Goal: Information Seeking & Learning: Learn about a topic

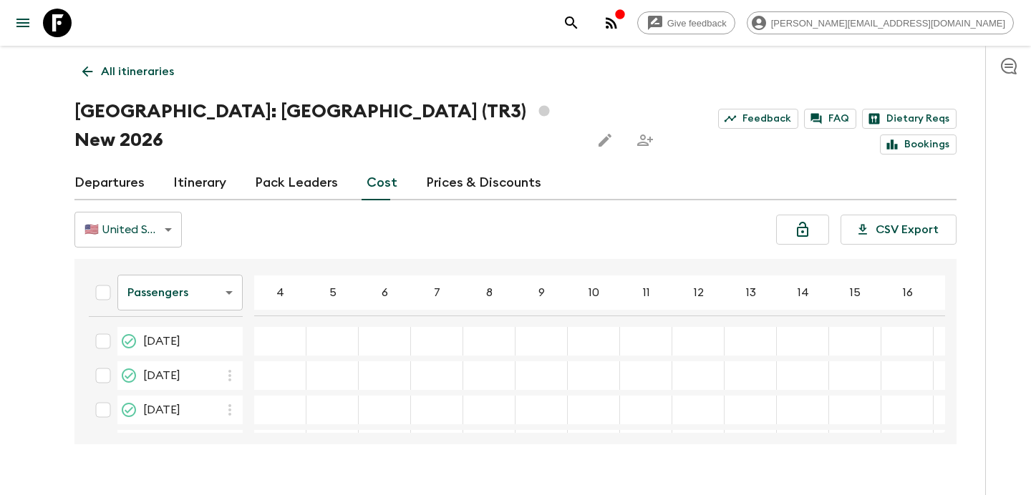
scroll to position [312, 0]
click at [131, 63] on p "All itineraries" at bounding box center [137, 71] width 73 height 17
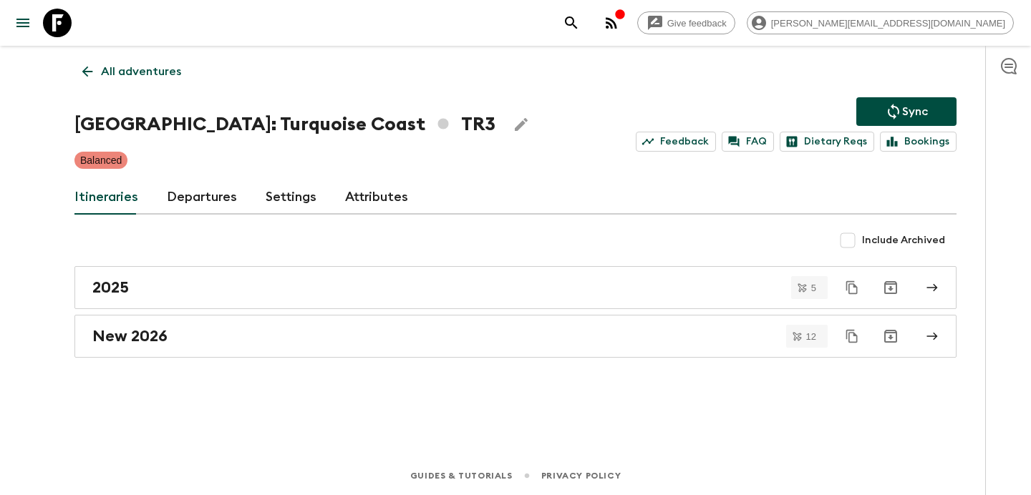
click at [135, 72] on p "All adventures" at bounding box center [141, 71] width 80 height 17
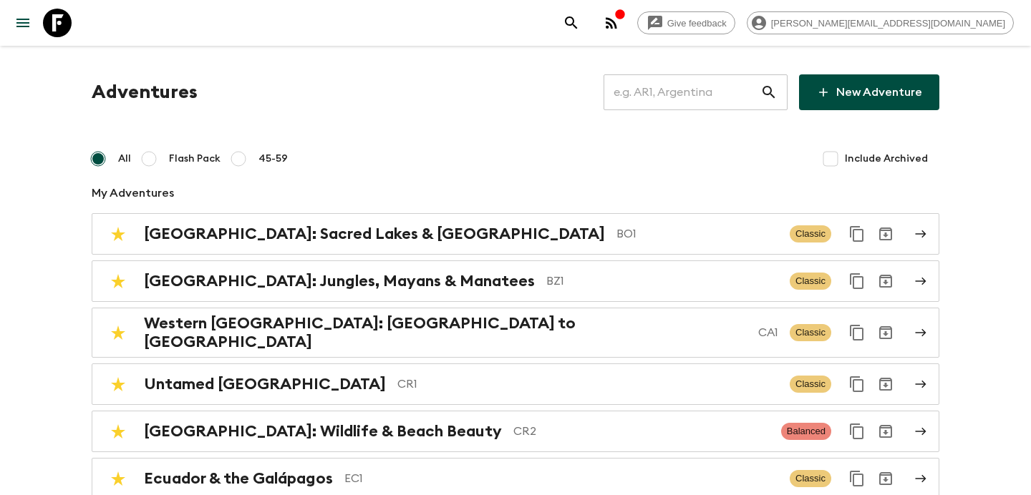
click at [694, 89] on input "text" at bounding box center [681, 92] width 157 height 40
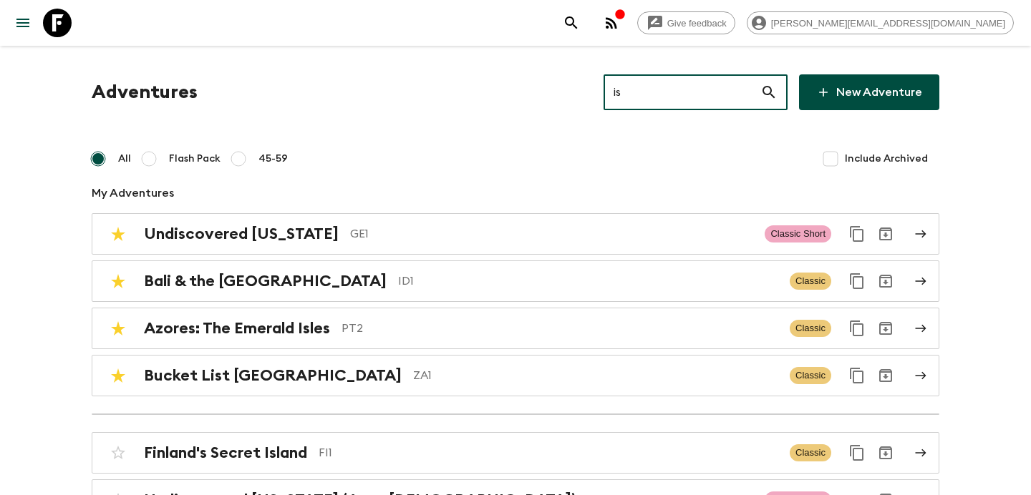
type input "is2"
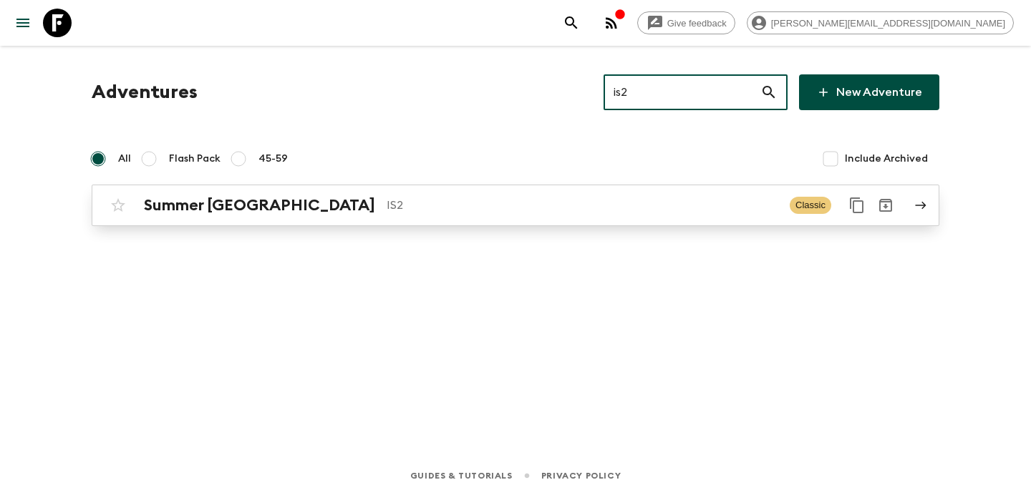
click at [608, 203] on p "IS2" at bounding box center [583, 205] width 392 height 17
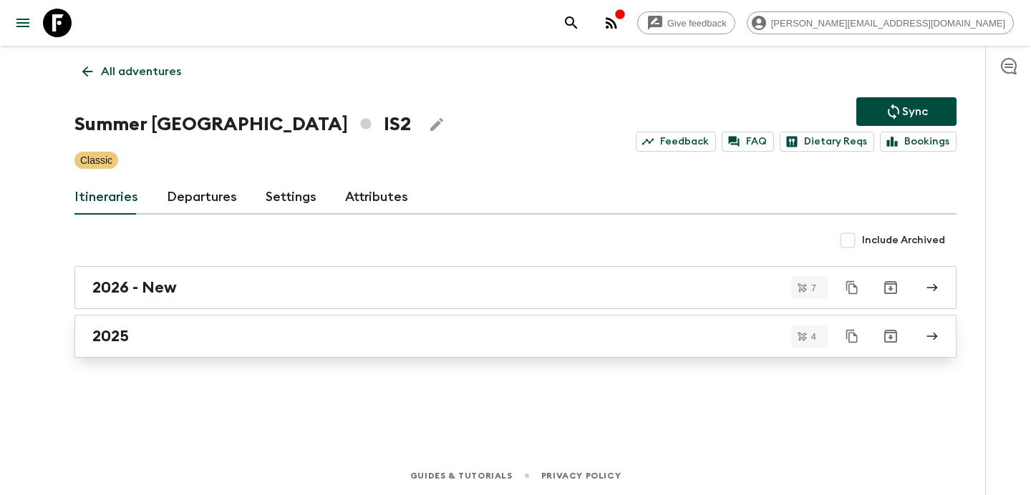
click at [208, 341] on div "2025" at bounding box center [501, 336] width 819 height 19
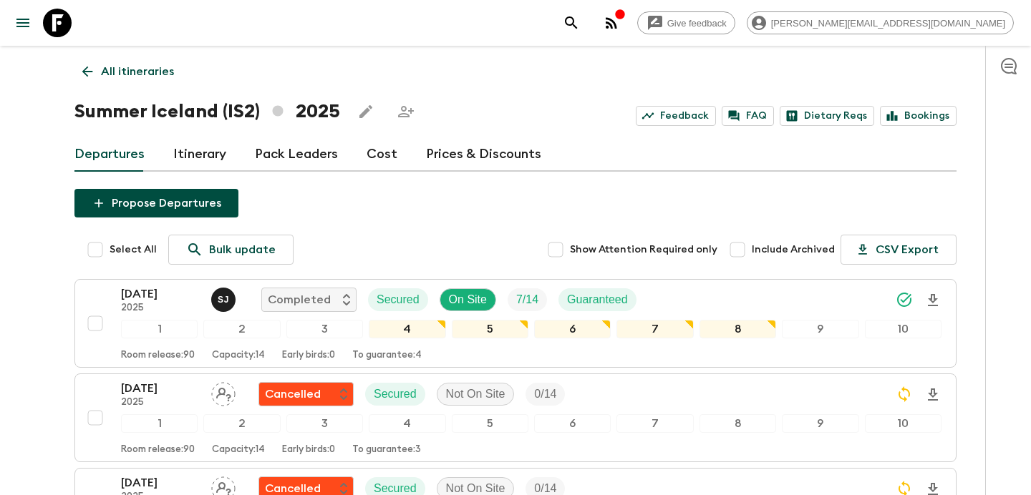
click at [382, 151] on link "Cost" at bounding box center [381, 154] width 31 height 34
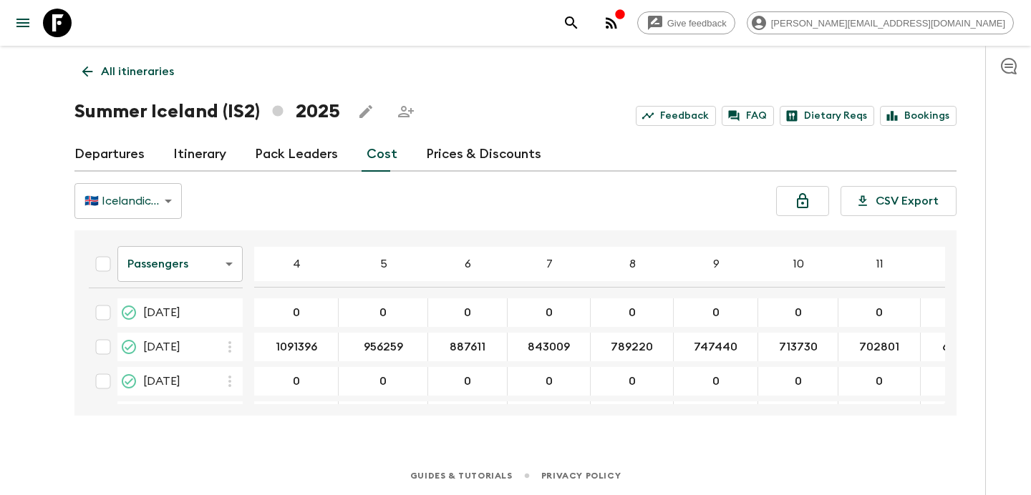
click at [137, 72] on p "All itineraries" at bounding box center [137, 71] width 73 height 17
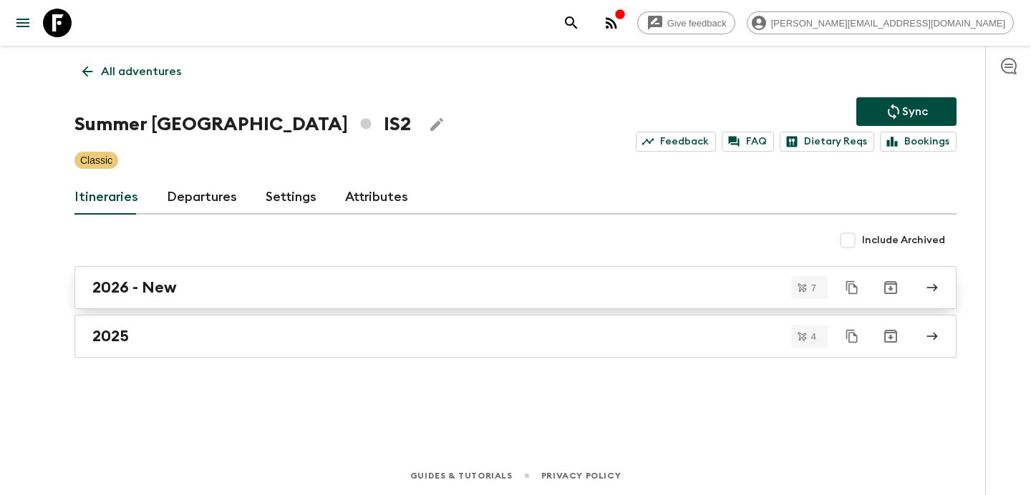
click at [338, 292] on div "2026 - New" at bounding box center [501, 287] width 819 height 19
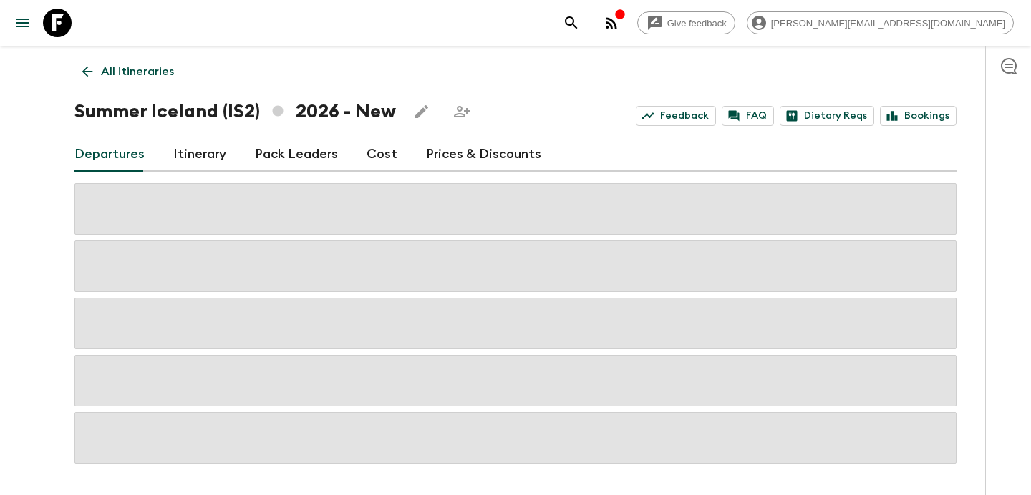
click at [376, 157] on link "Cost" at bounding box center [381, 154] width 31 height 34
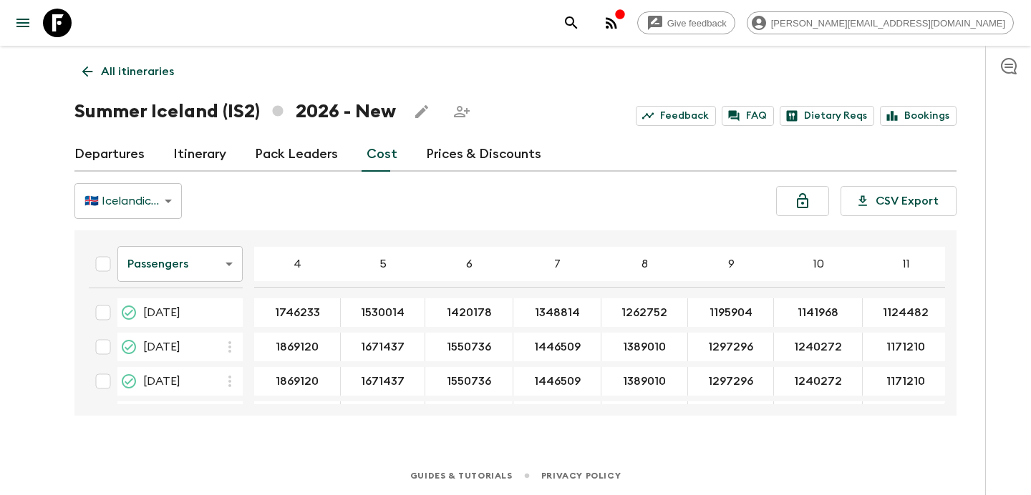
click at [151, 77] on p "All itineraries" at bounding box center [137, 71] width 73 height 17
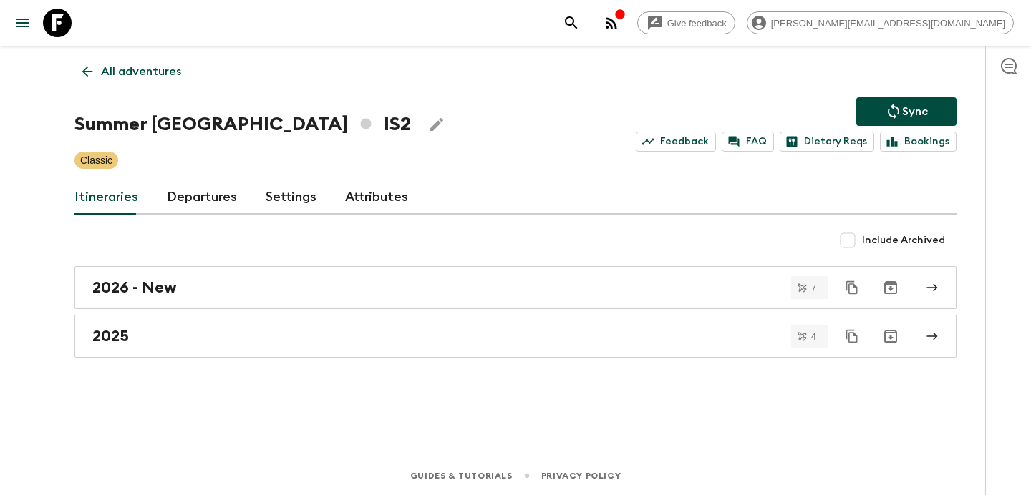
click at [126, 69] on p "All adventures" at bounding box center [141, 71] width 80 height 17
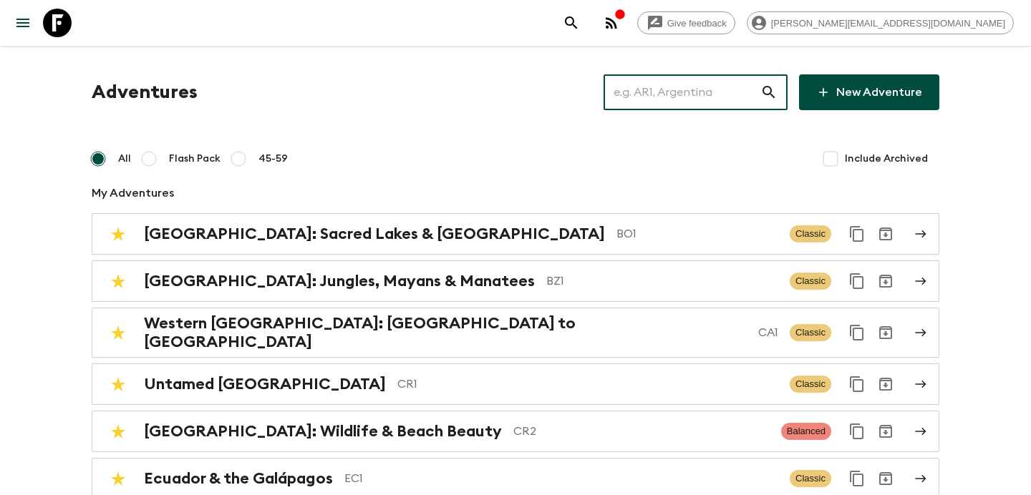
click at [709, 79] on input "text" at bounding box center [681, 92] width 157 height 40
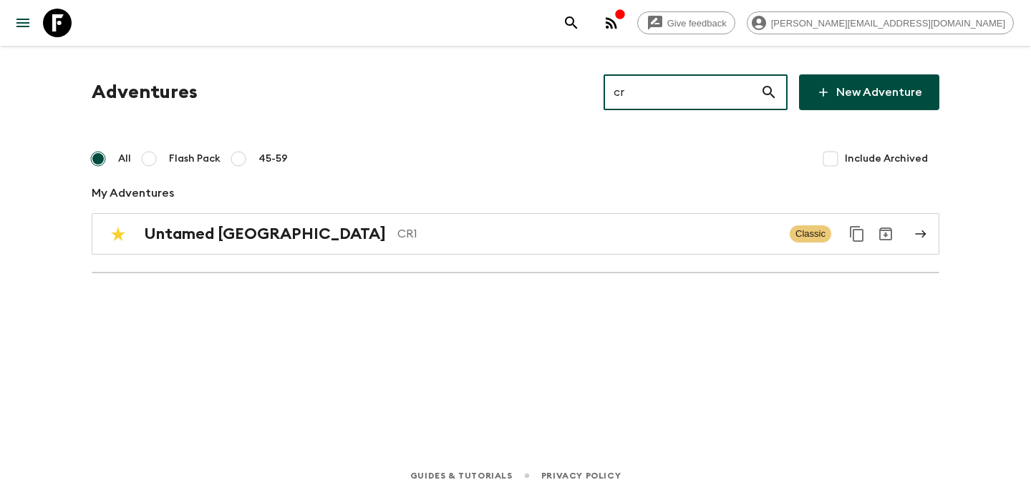
type input "cr1"
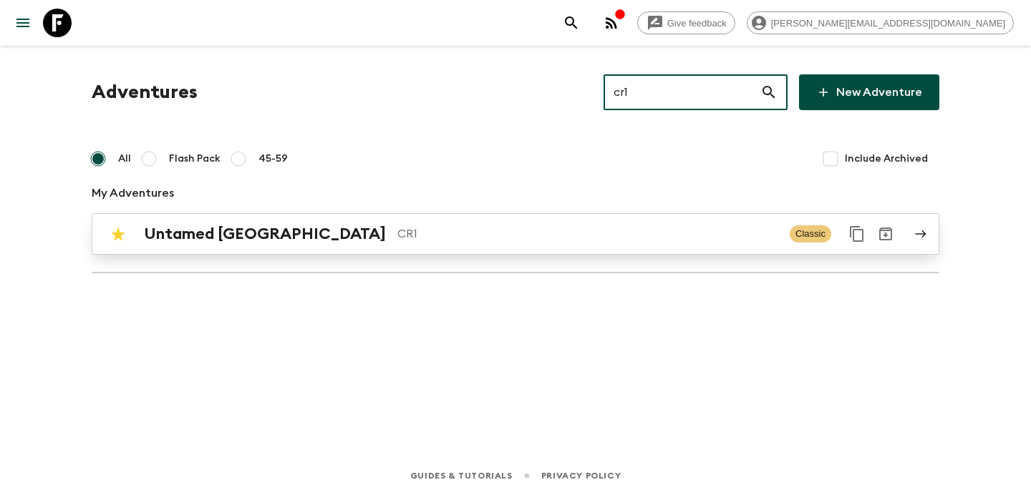
click at [495, 241] on p "CR1" at bounding box center [587, 233] width 381 height 17
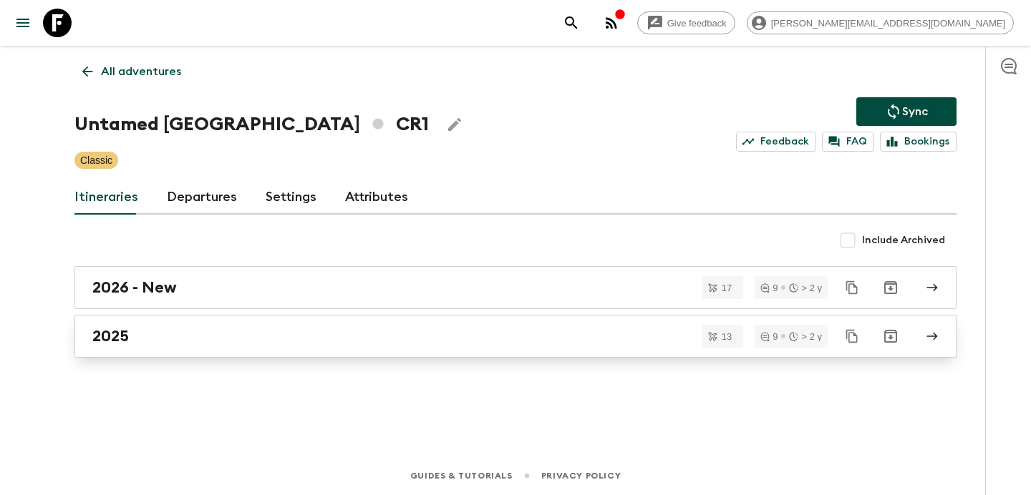
click at [391, 345] on div "2025" at bounding box center [501, 336] width 819 height 19
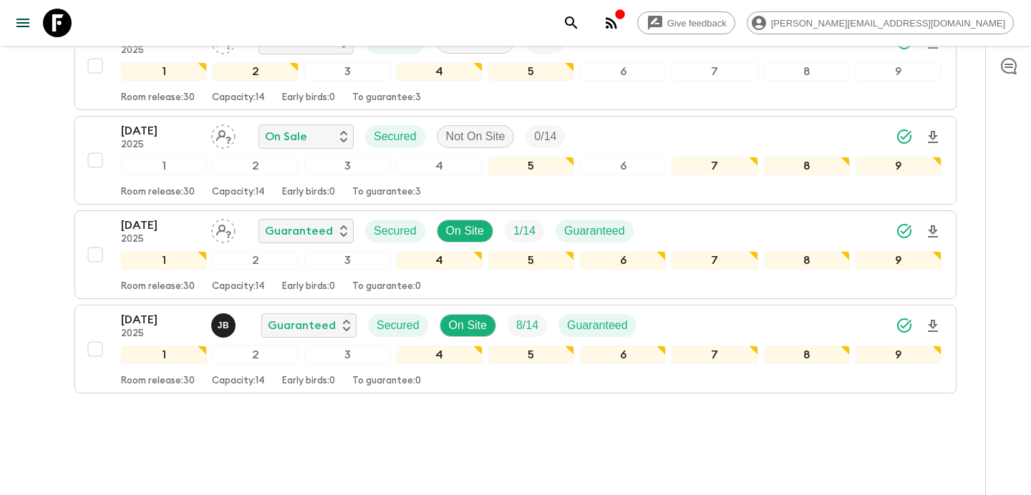
scroll to position [1107, 0]
click at [626, 28] on button "button" at bounding box center [611, 23] width 29 height 29
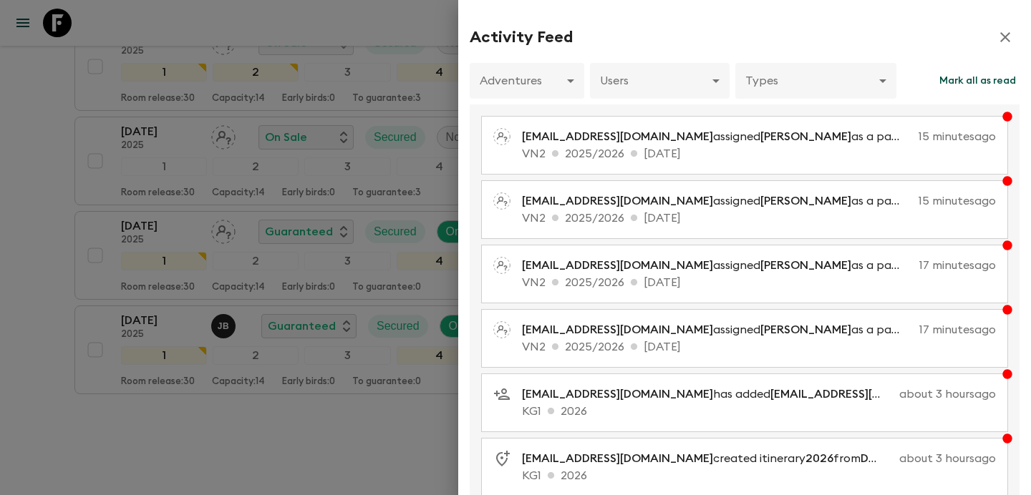
click at [72, 175] on div at bounding box center [515, 247] width 1031 height 495
